Goal: Task Accomplishment & Management: Manage account settings

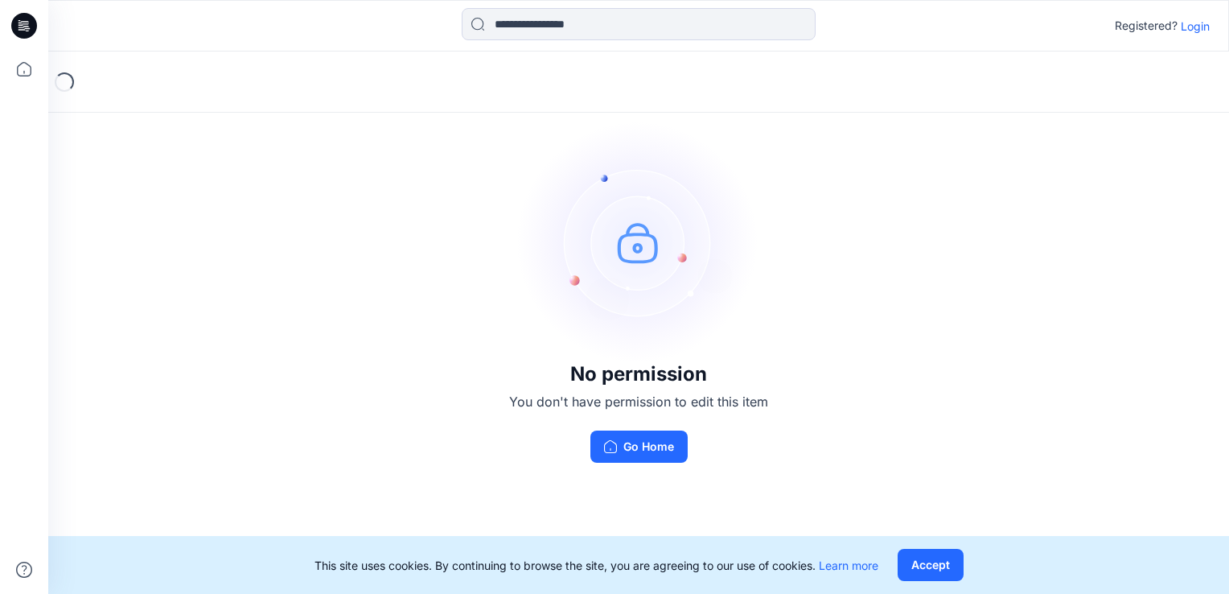
click at [1205, 27] on p "Login" at bounding box center [1195, 26] width 29 height 17
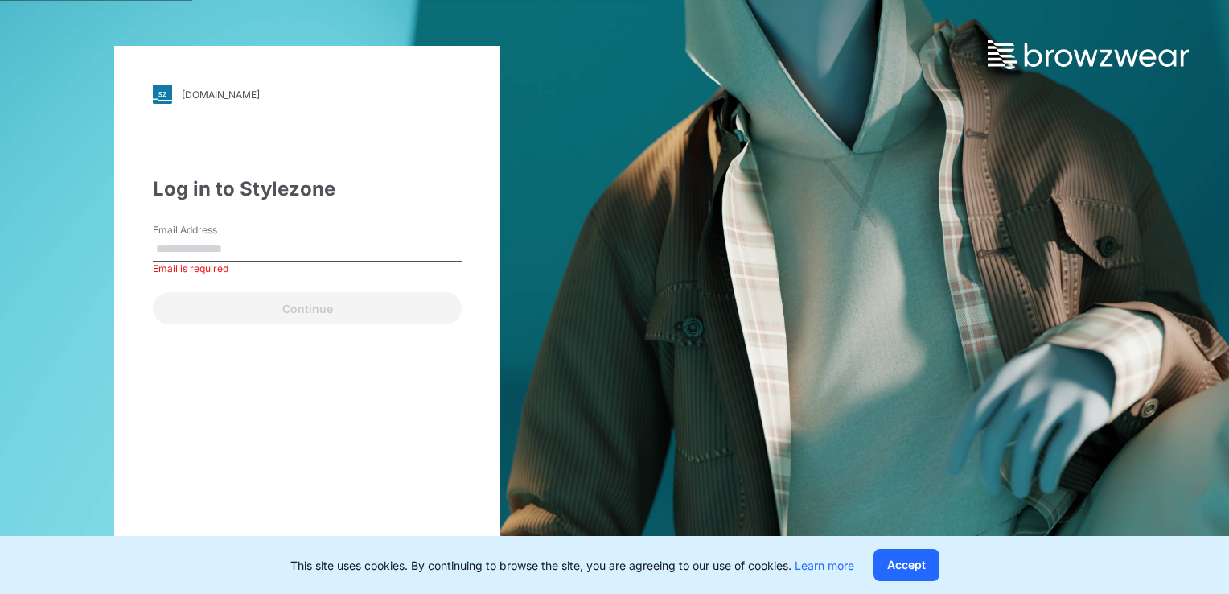
click at [219, 245] on input "Email Address" at bounding box center [307, 249] width 309 height 24
type input "*"
click at [363, 253] on input "Email Address" at bounding box center [307, 249] width 309 height 24
type input "**********"
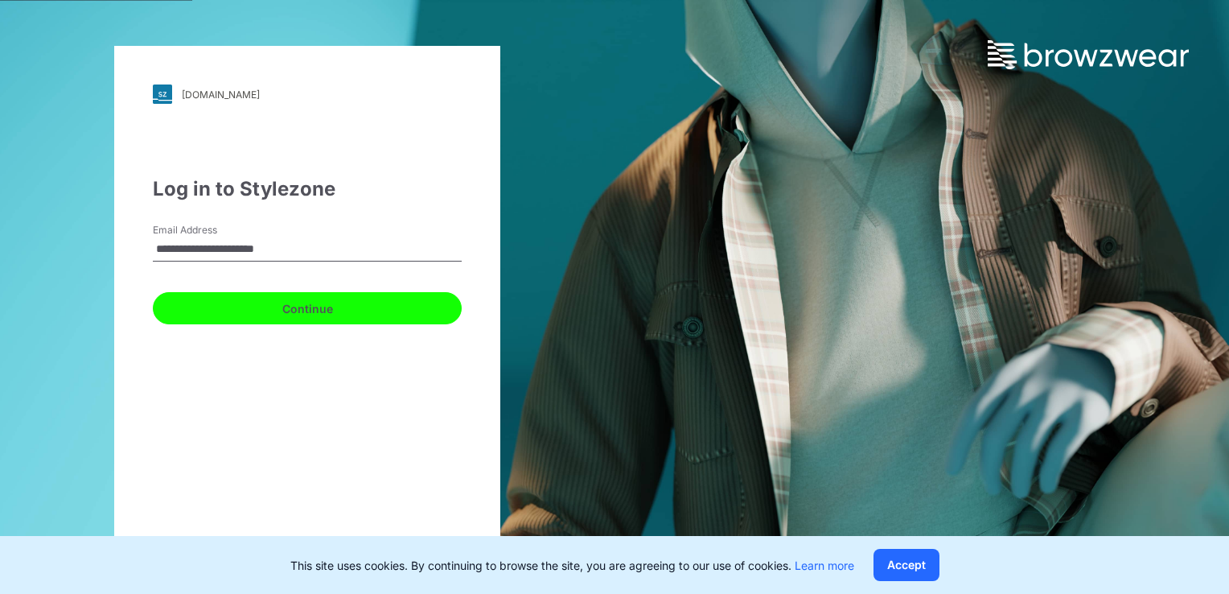
click at [286, 311] on button "Continue" at bounding box center [307, 308] width 309 height 32
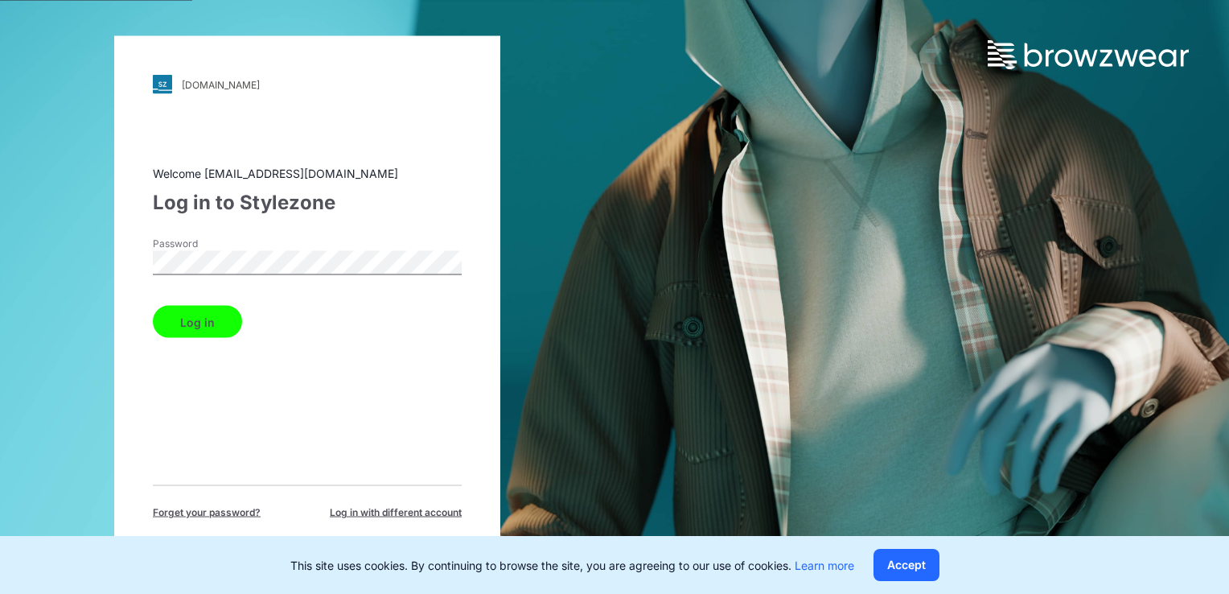
click at [203, 315] on button "Log in" at bounding box center [197, 322] width 89 height 32
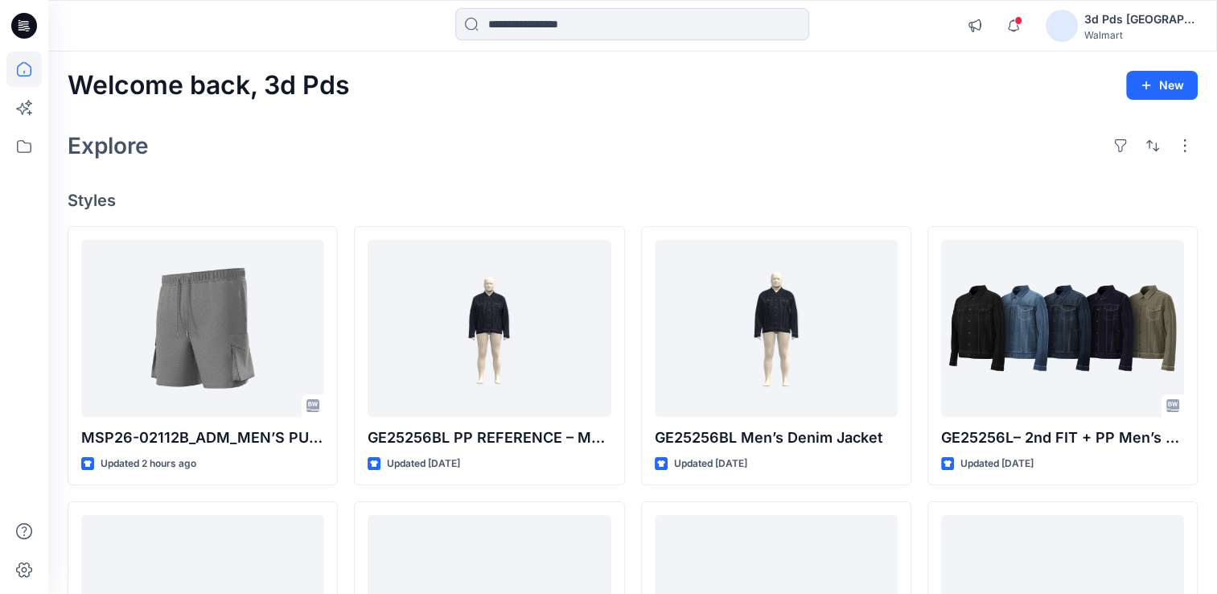
click at [1132, 29] on div "Walmart" at bounding box center [1141, 35] width 113 height 12
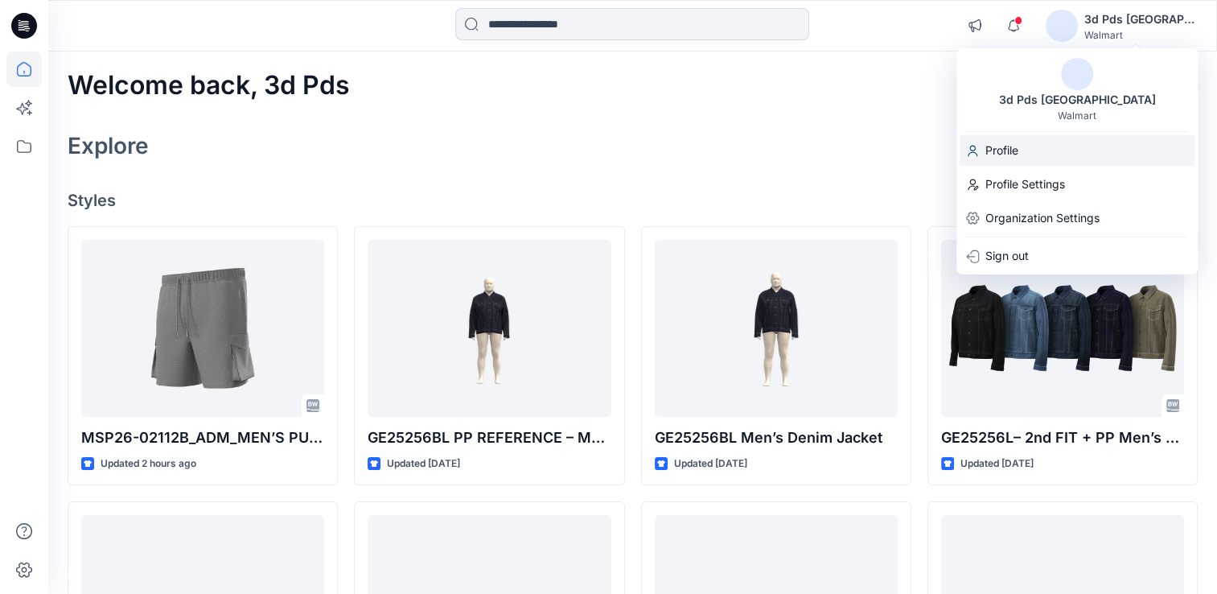
drag, startPoint x: 1015, startPoint y: 137, endPoint x: 1005, endPoint y: 150, distance: 17.2
click at [1014, 138] on p "Profile" at bounding box center [1002, 150] width 33 height 31
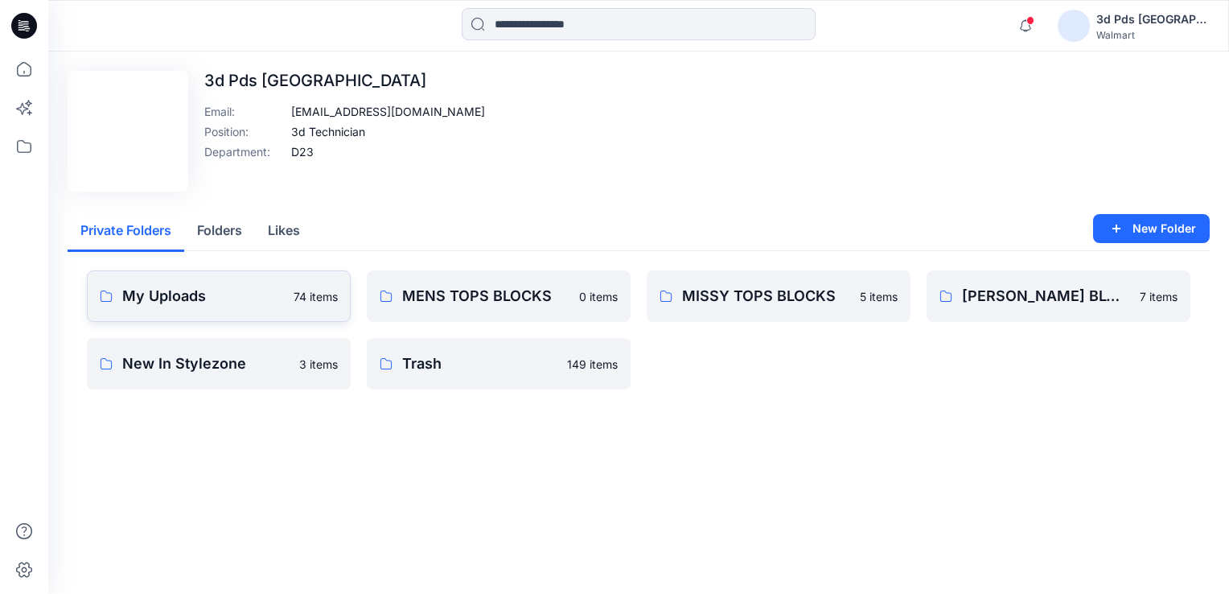
click at [165, 303] on p "My Uploads" at bounding box center [203, 296] width 162 height 23
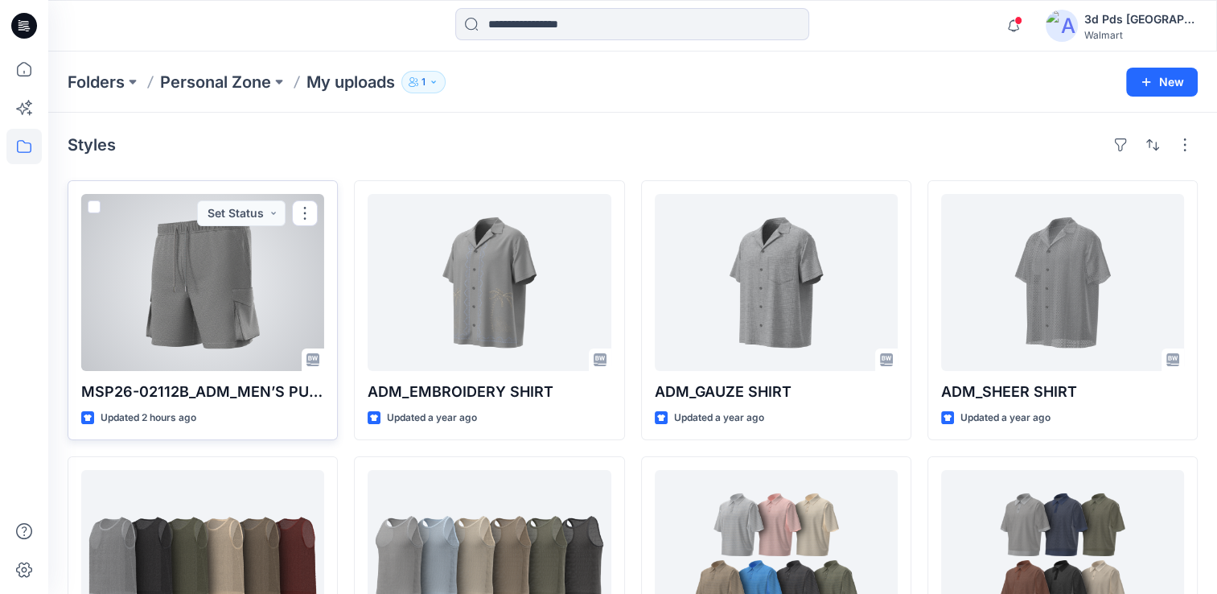
click at [219, 311] on div at bounding box center [202, 282] width 243 height 177
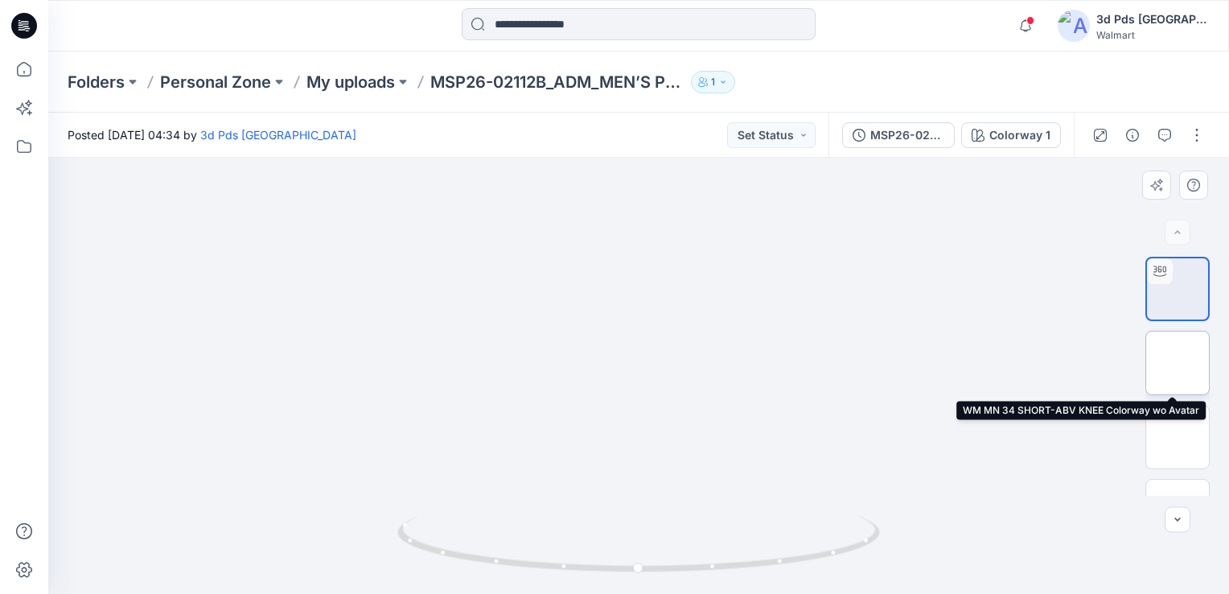
click at [1178, 363] on img at bounding box center [1178, 363] width 0 height 0
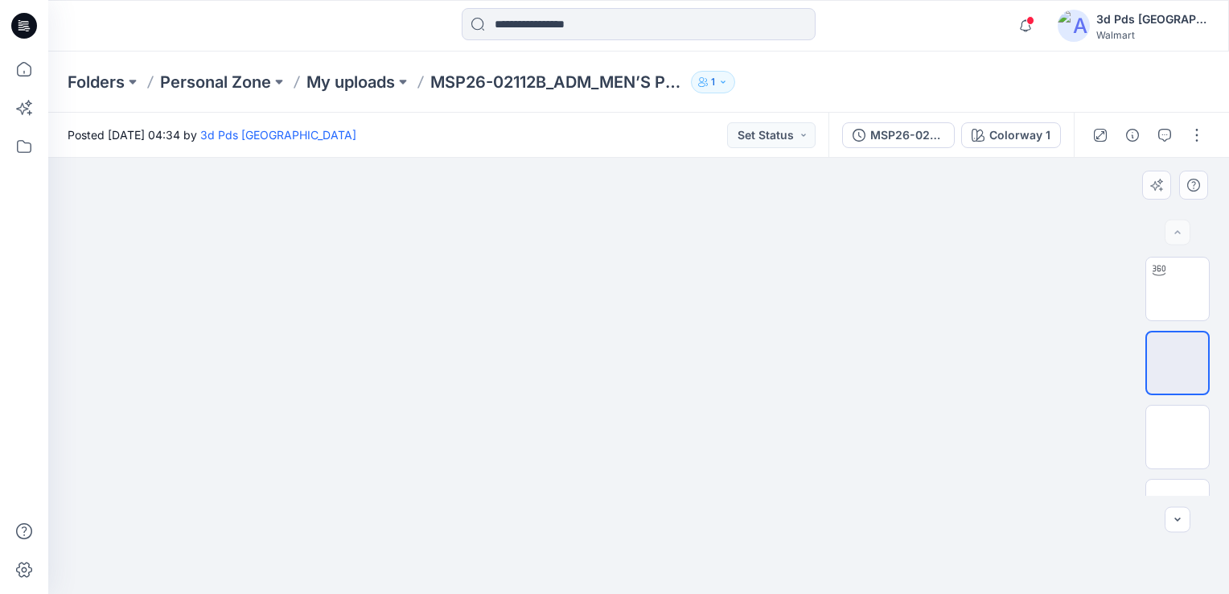
scroll to position [32, 0]
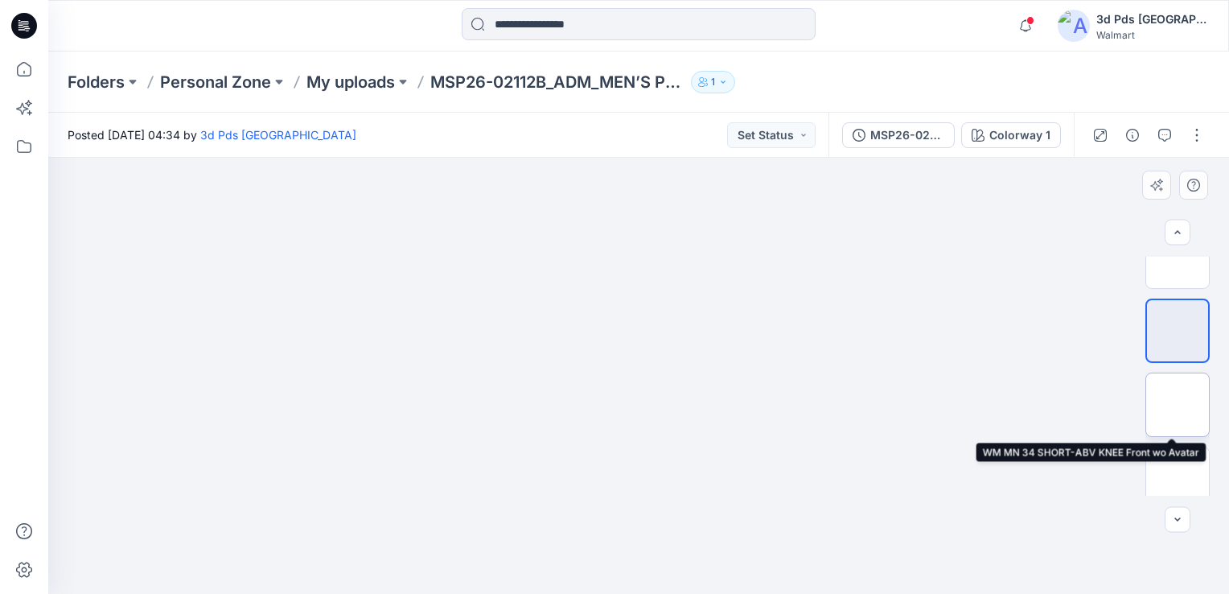
click at [1178, 405] on img at bounding box center [1178, 405] width 0 height 0
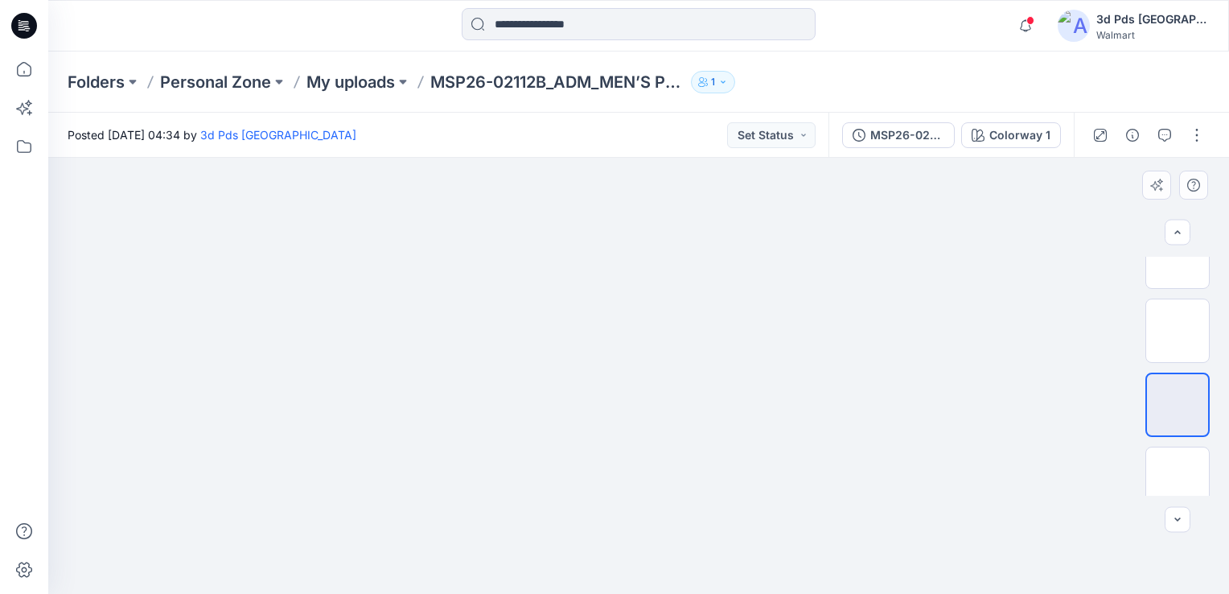
scroll to position [64, 0]
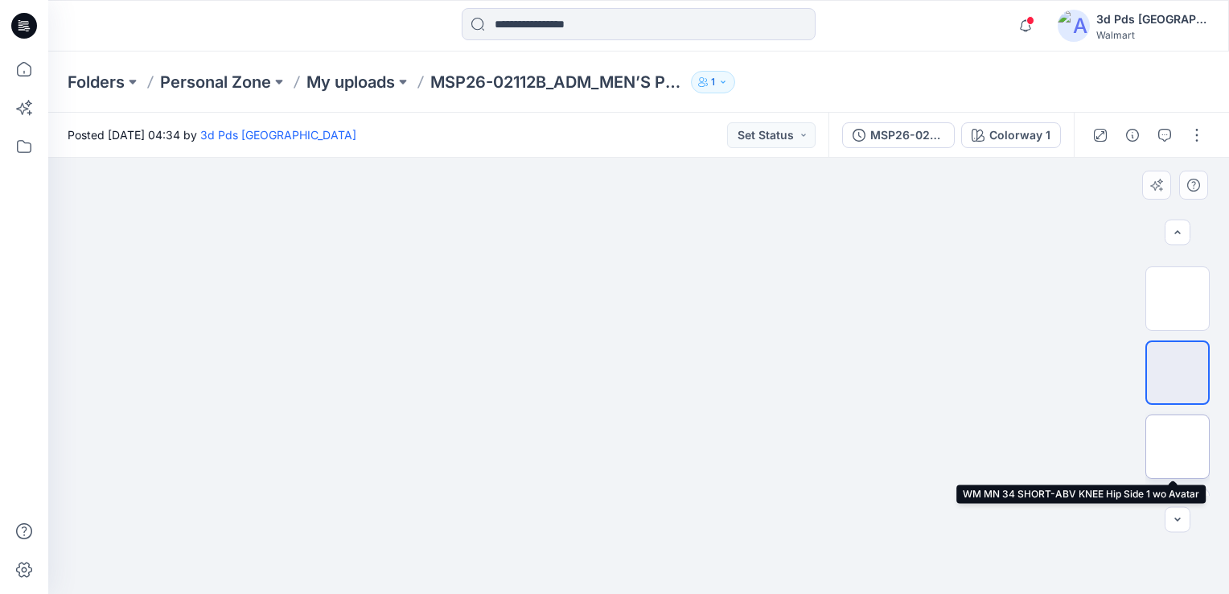
click at [1178, 447] on img at bounding box center [1178, 447] width 0 height 0
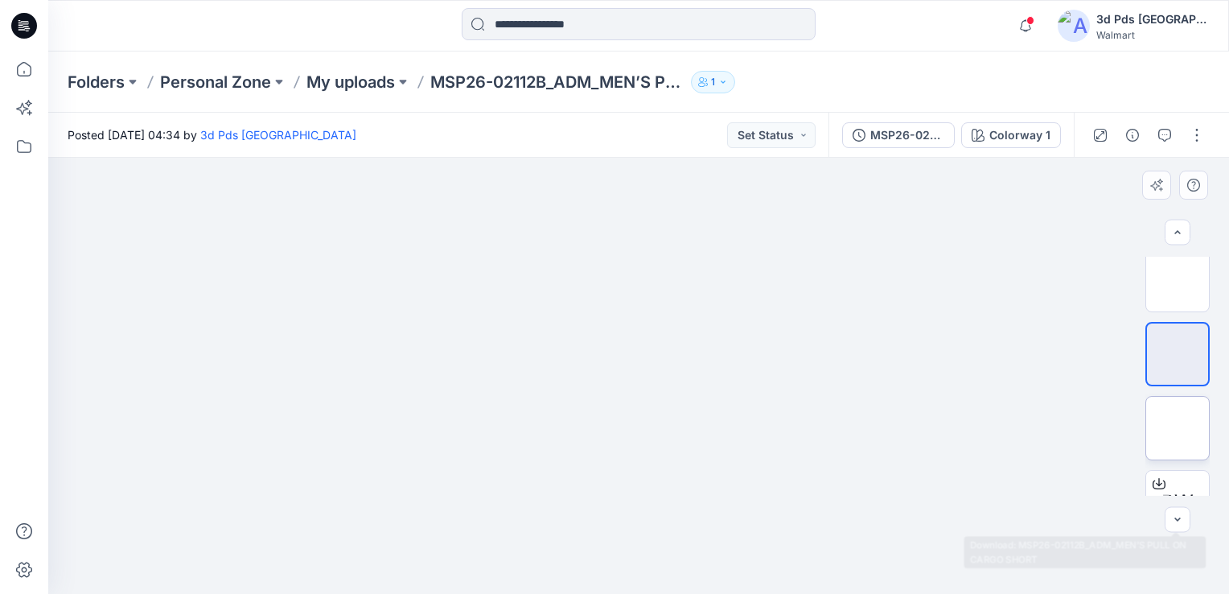
scroll to position [161, 0]
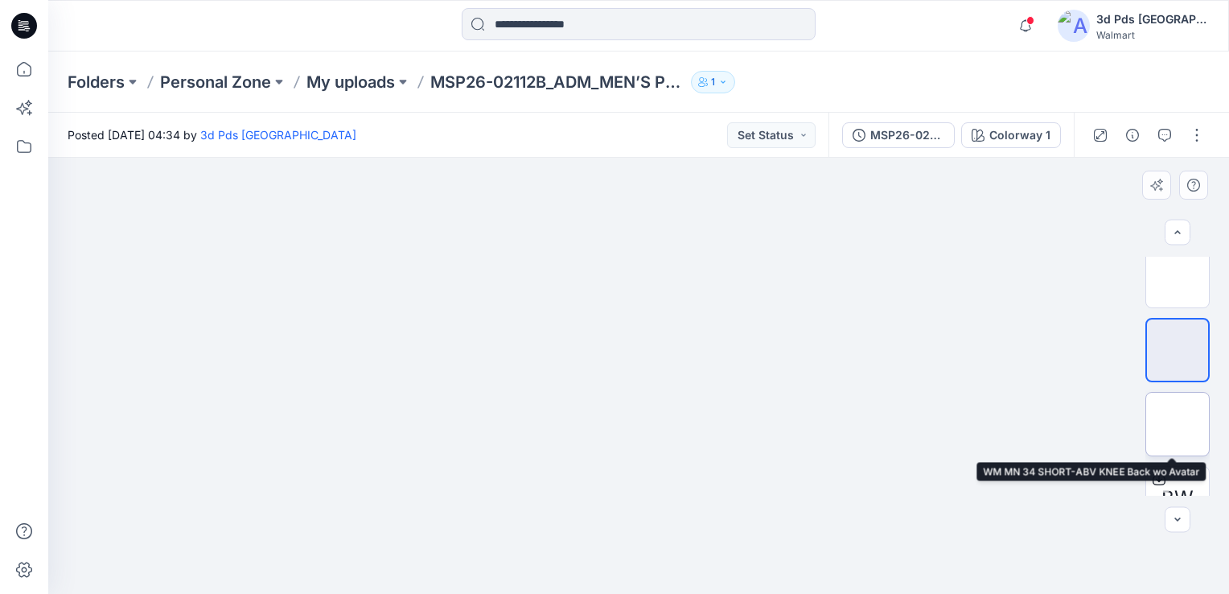
click at [1178, 424] on img at bounding box center [1178, 424] width 0 height 0
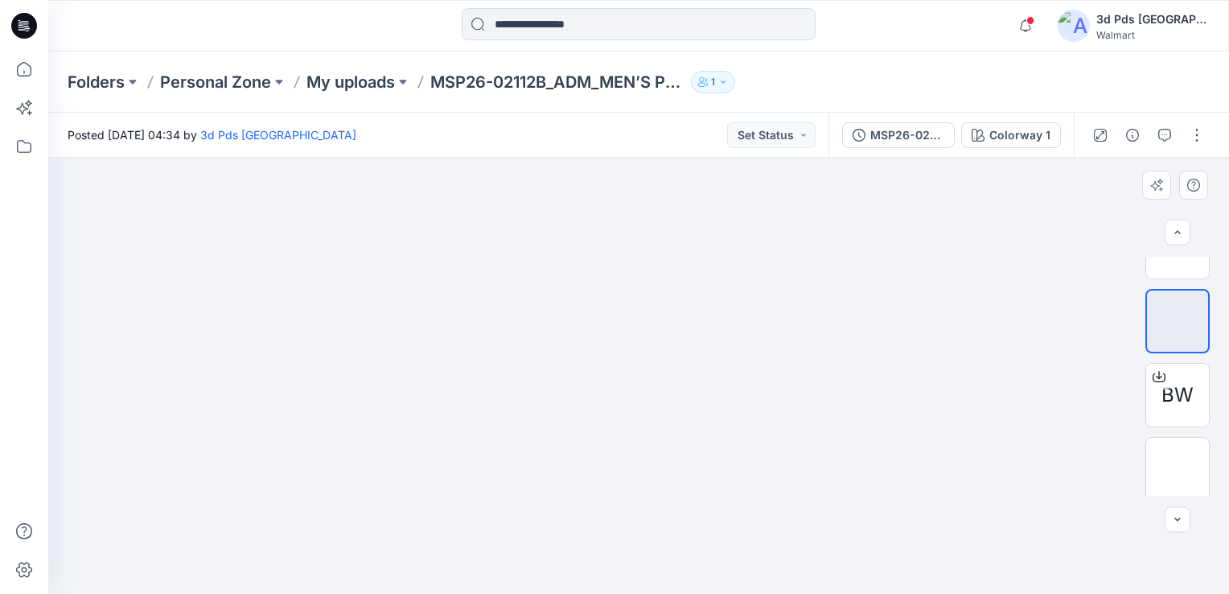
scroll to position [269, 0]
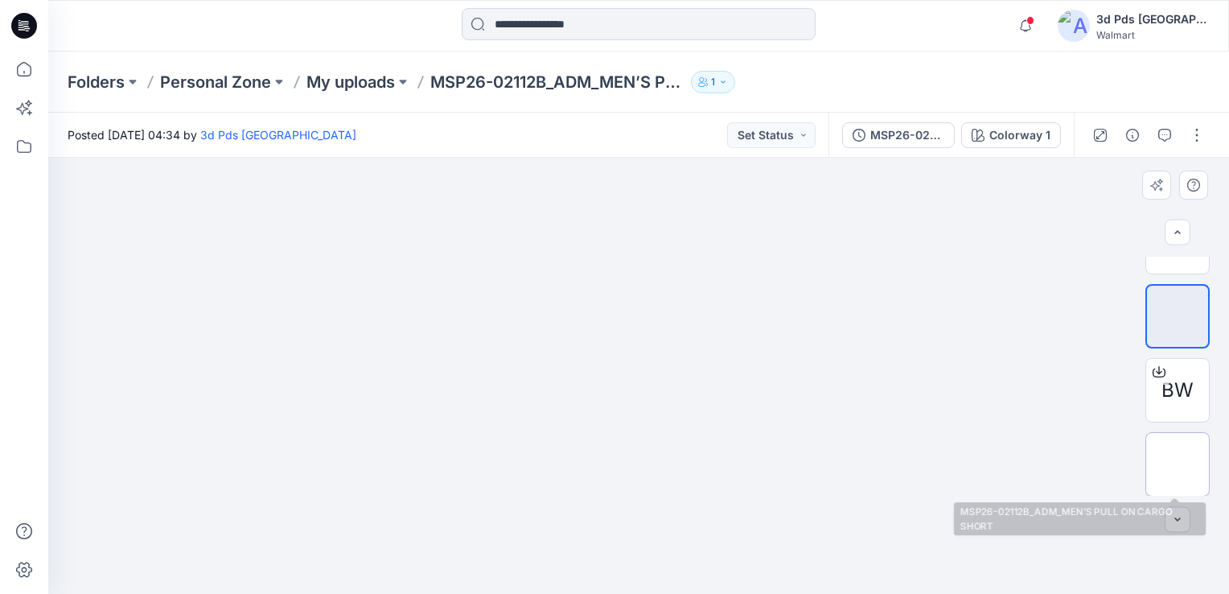
click at [1178, 464] on img at bounding box center [1178, 464] width 0 height 0
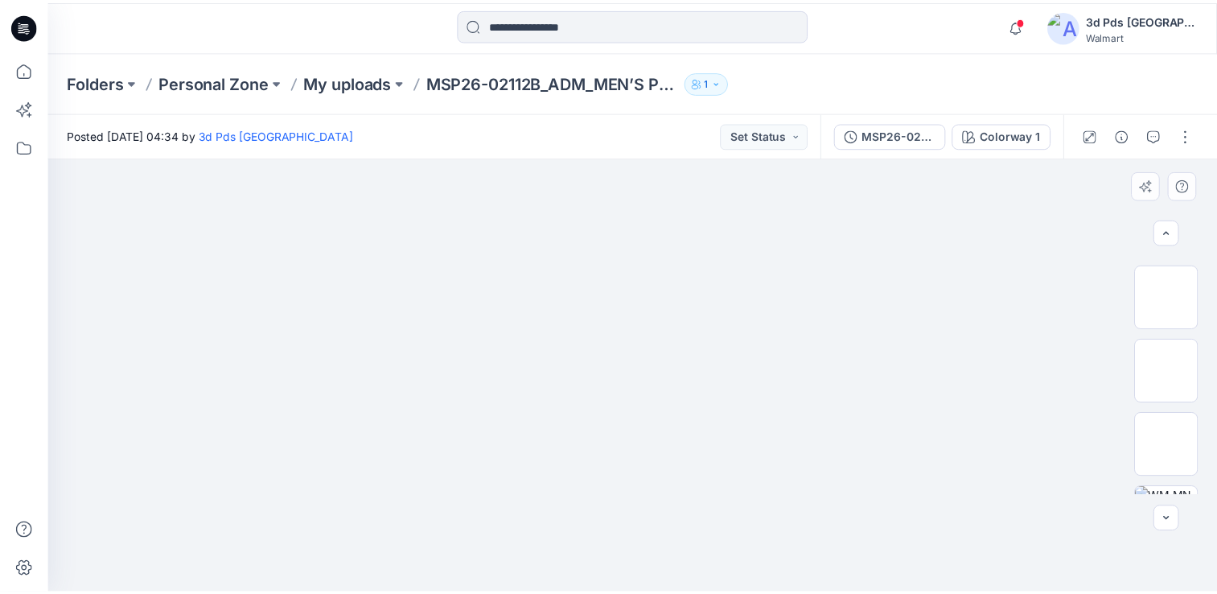
scroll to position [0, 0]
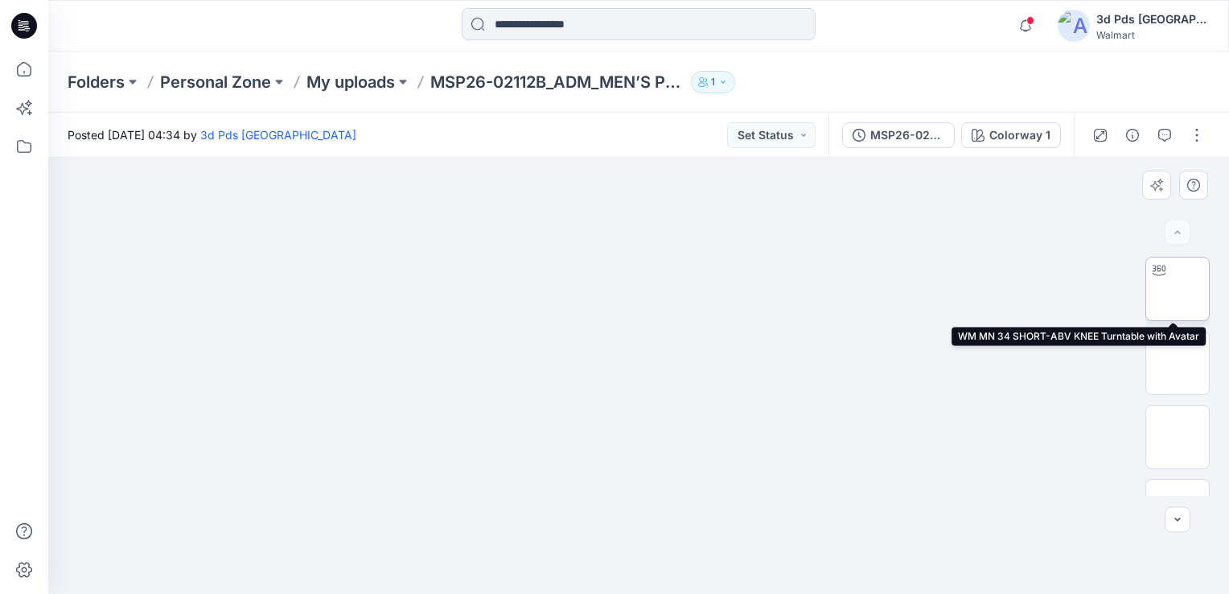
click at [1178, 289] on img at bounding box center [1178, 289] width 0 height 0
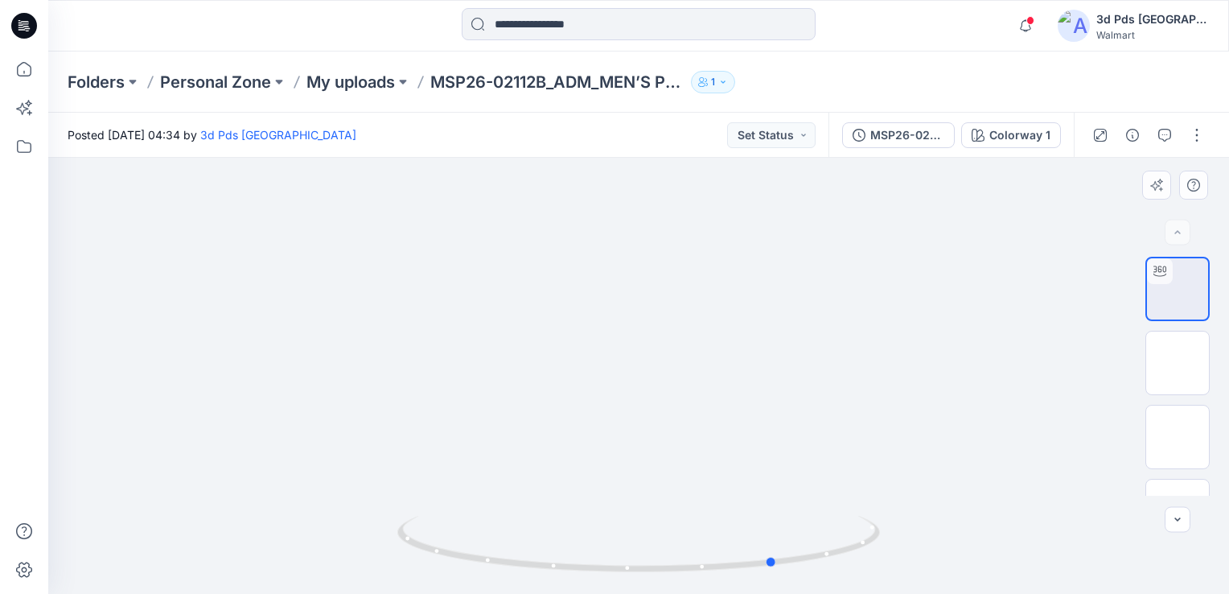
drag, startPoint x: 795, startPoint y: 407, endPoint x: 933, endPoint y: 343, distance: 151.9
drag, startPoint x: 933, startPoint y: 343, endPoint x: 895, endPoint y: 347, distance: 38.0
click at [902, 348] on div at bounding box center [638, 376] width 1181 height 436
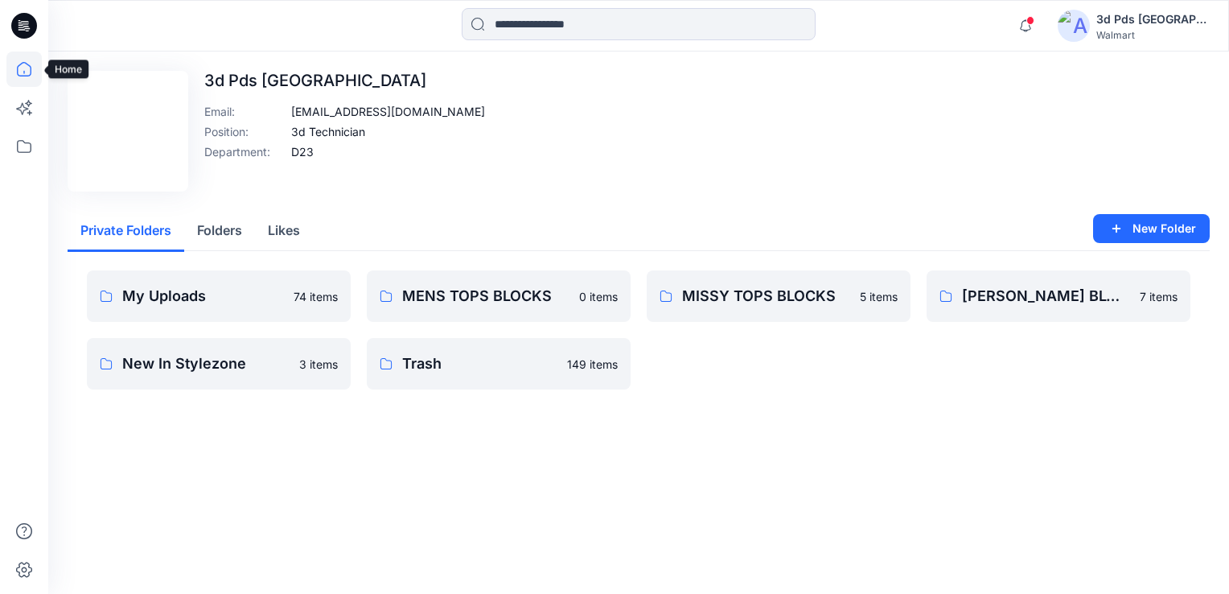
click at [16, 68] on icon at bounding box center [23, 68] width 35 height 35
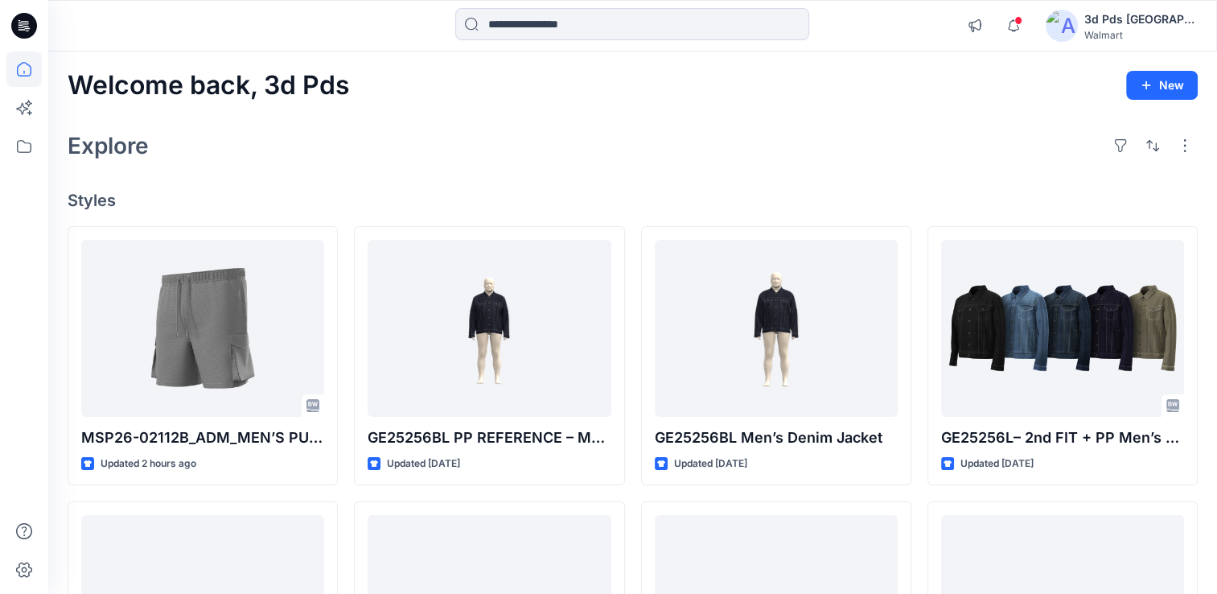
click at [1154, 14] on div "3d Pds Far East" at bounding box center [1141, 19] width 113 height 19
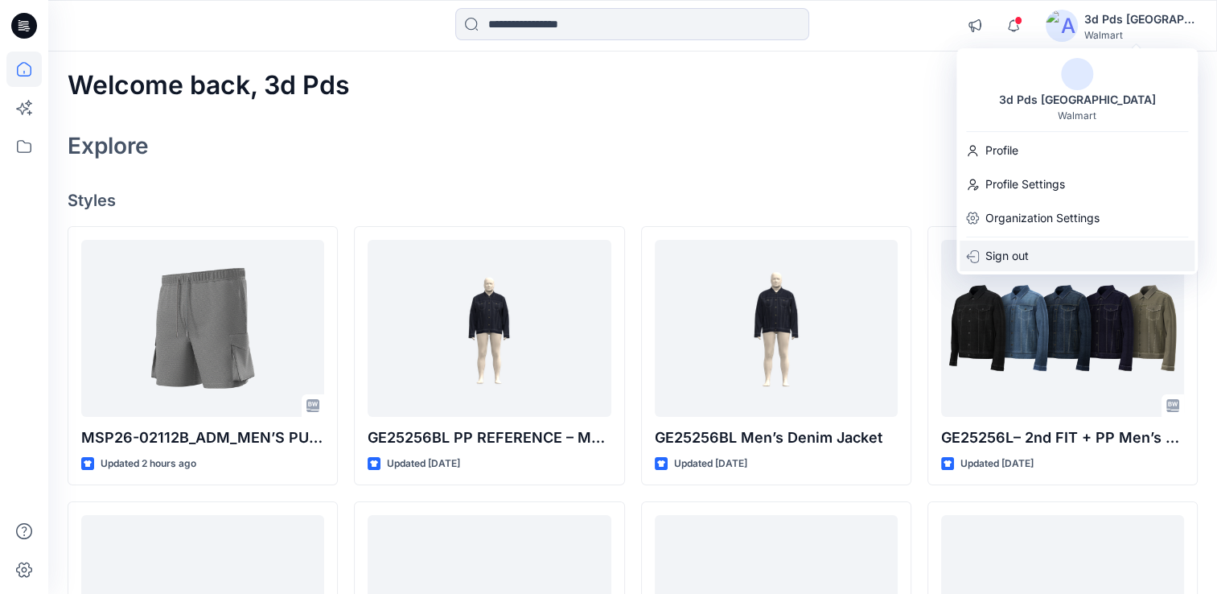
click at [1014, 259] on p "Sign out" at bounding box center [1007, 256] width 43 height 31
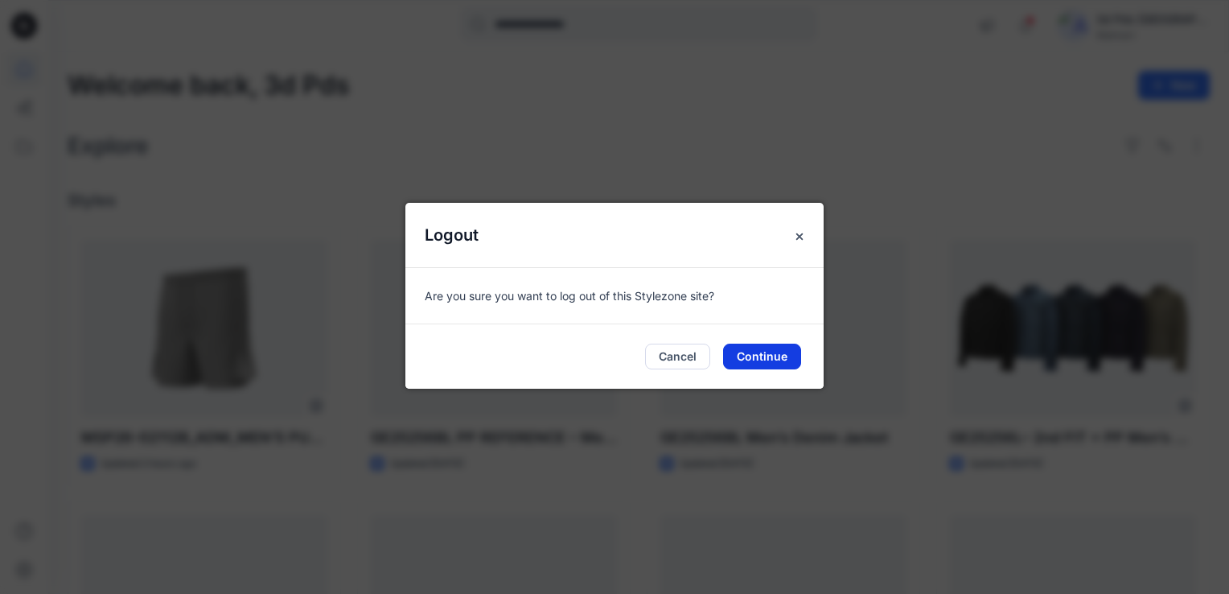
click at [762, 355] on button "Continue" at bounding box center [762, 357] width 78 height 26
